Goal: Task Accomplishment & Management: Complete application form

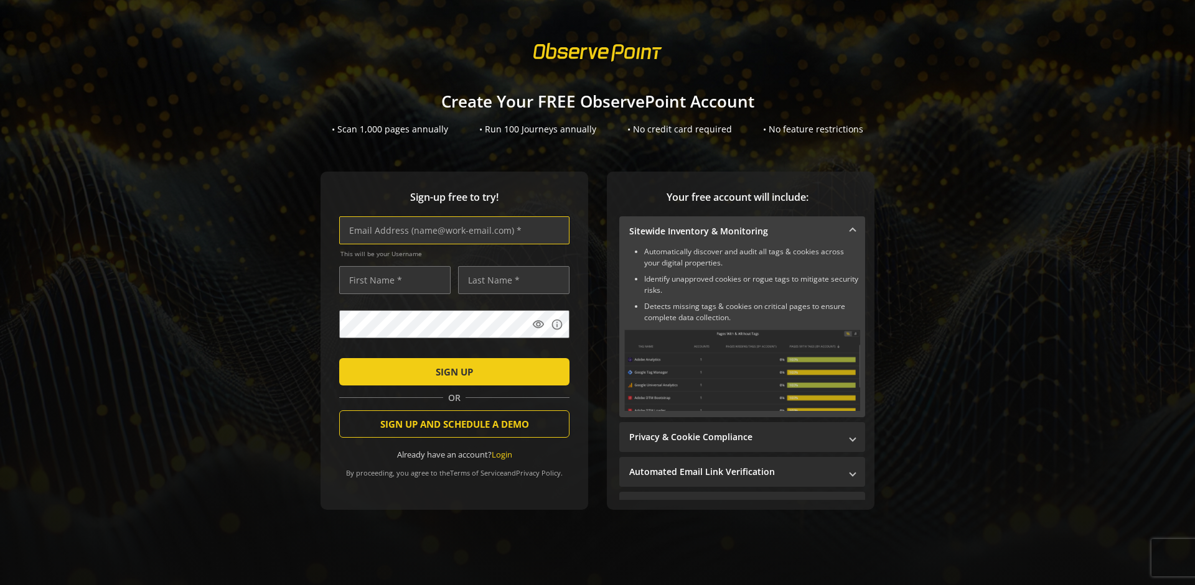
click at [451, 230] on input "text" at bounding box center [454, 231] width 230 height 28
type input "[EMAIL_ADDRESS][DOMAIN_NAME]"
click at [391, 280] on input "text" at bounding box center [394, 280] width 111 height 28
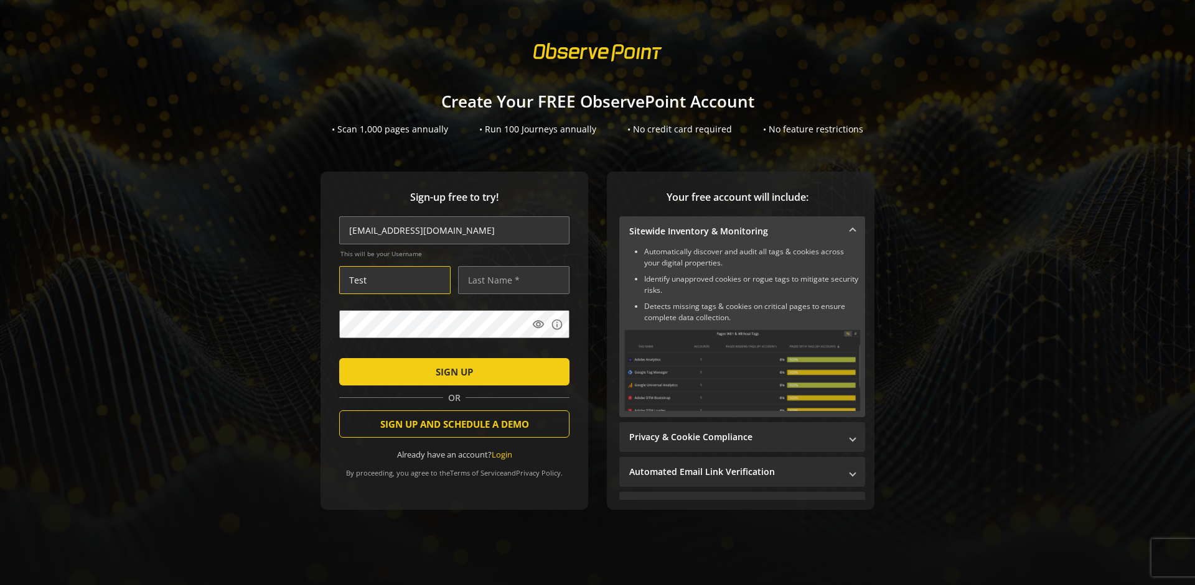
type input "Test"
click at [510, 280] on input "text" at bounding box center [513, 280] width 111 height 28
type input "User"
click at [451, 371] on span "SIGN UP" at bounding box center [454, 372] width 37 height 22
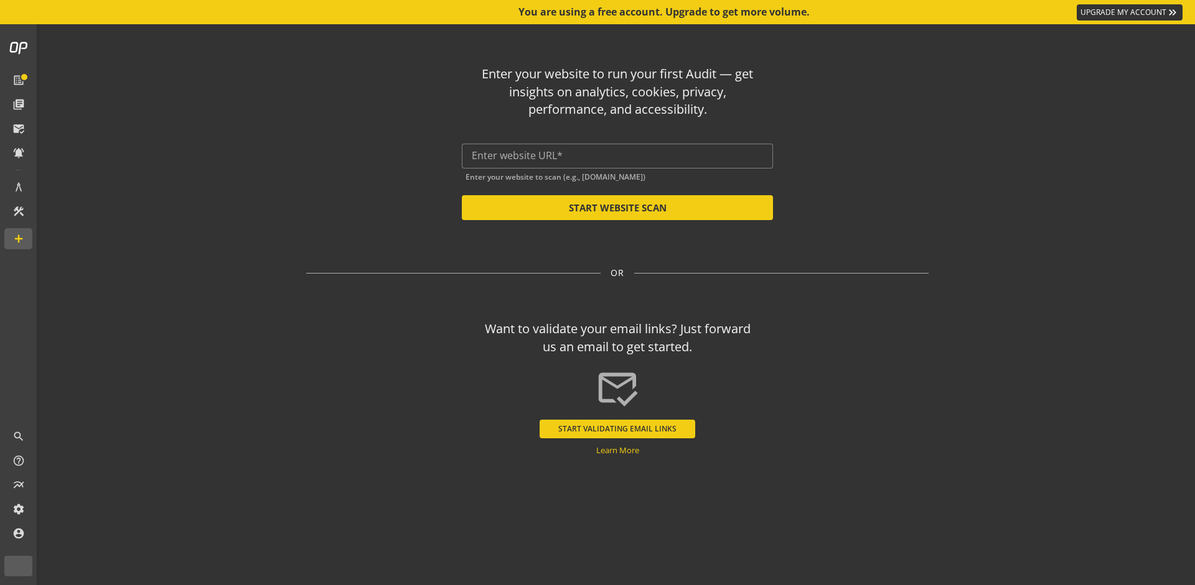
click at [617, 156] on input "text" at bounding box center [617, 156] width 291 height 12
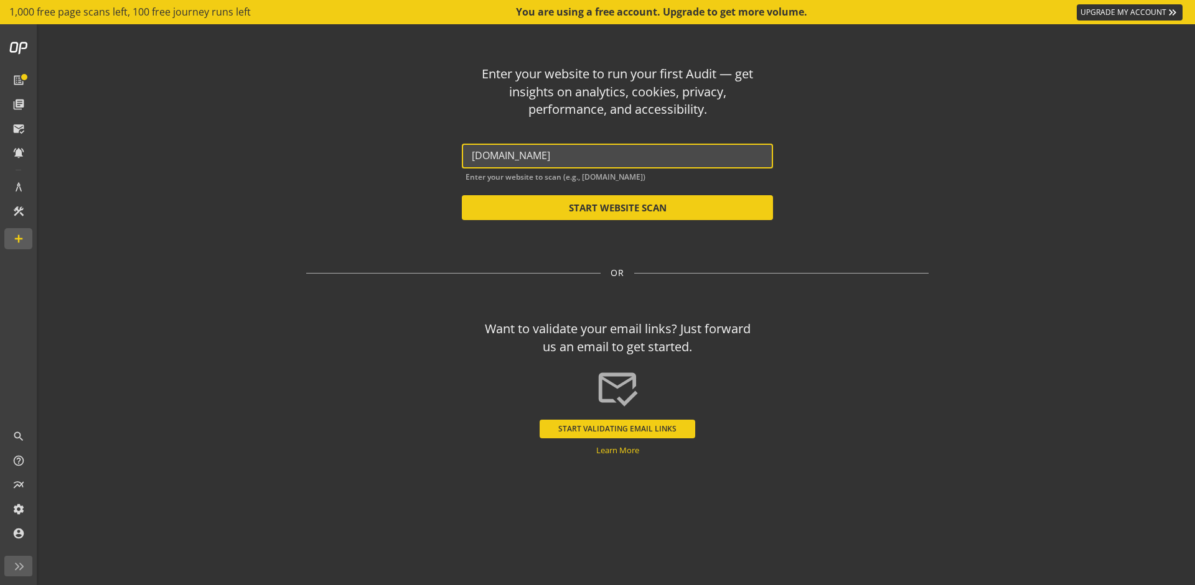
click at [617, 208] on button "START WEBSITE SCAN" at bounding box center [617, 207] width 311 height 25
type input "[URL][DOMAIN_NAME]"
